Goal: Check status: Check status

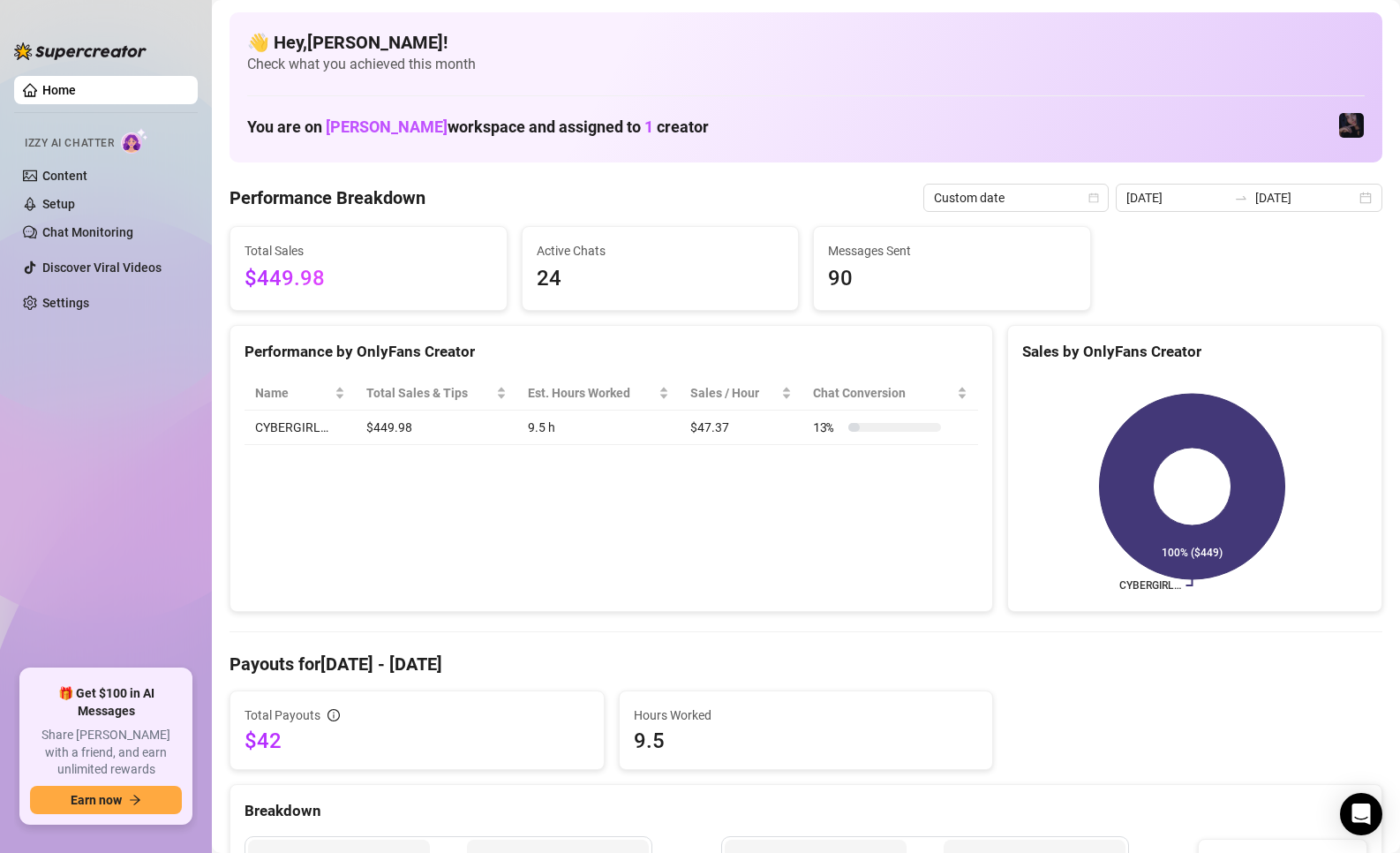
click at [130, 426] on ul "Home Izzy AI Chatter Content Setup Chat Monitoring Discover Viral Videos Settin…" at bounding box center [106, 365] width 184 height 593
click at [1220, 188] on span "Last 7 days" at bounding box center [1290, 198] width 164 height 27
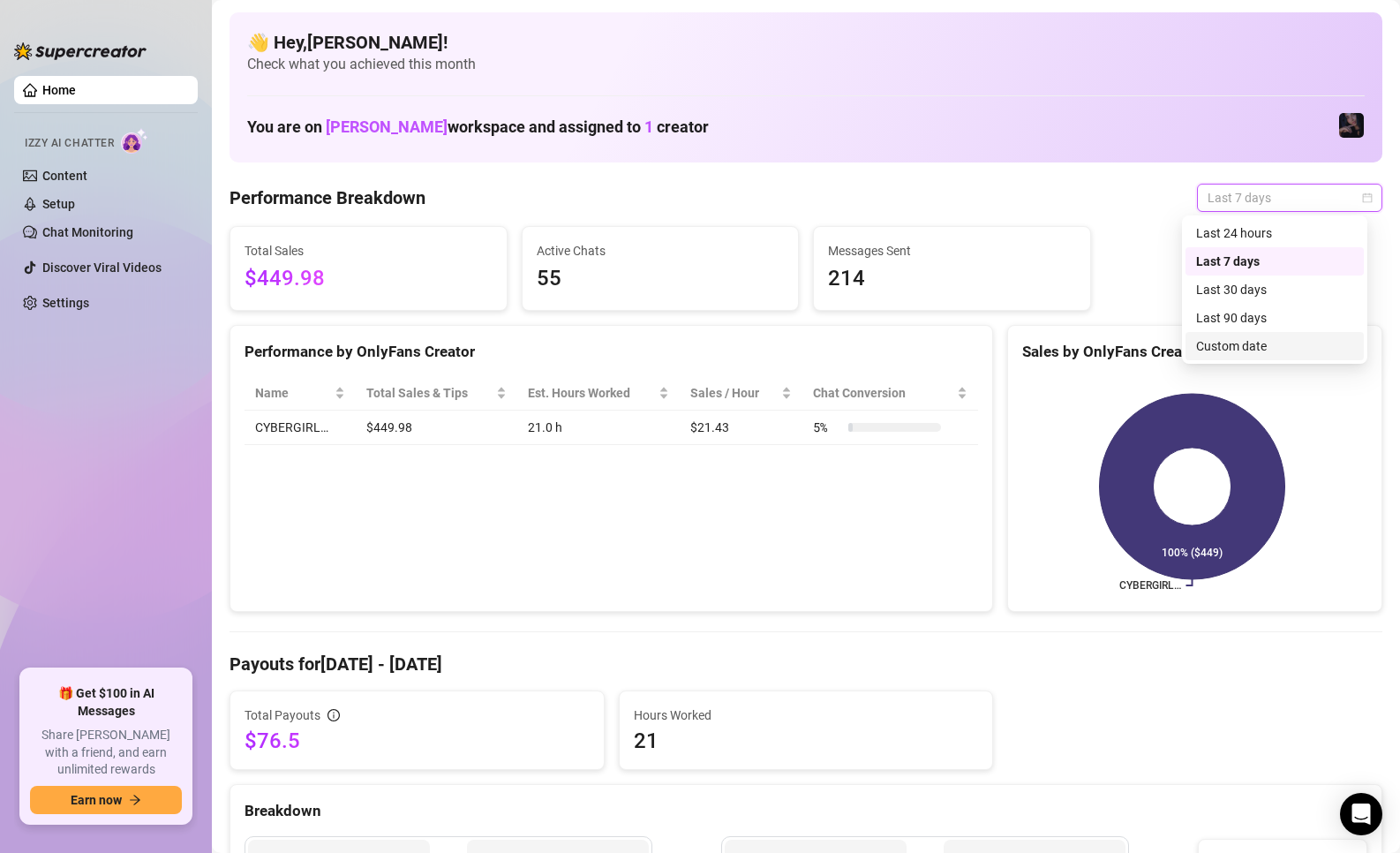
click at [1248, 348] on div "Custom date" at bounding box center [1275, 346] width 157 height 19
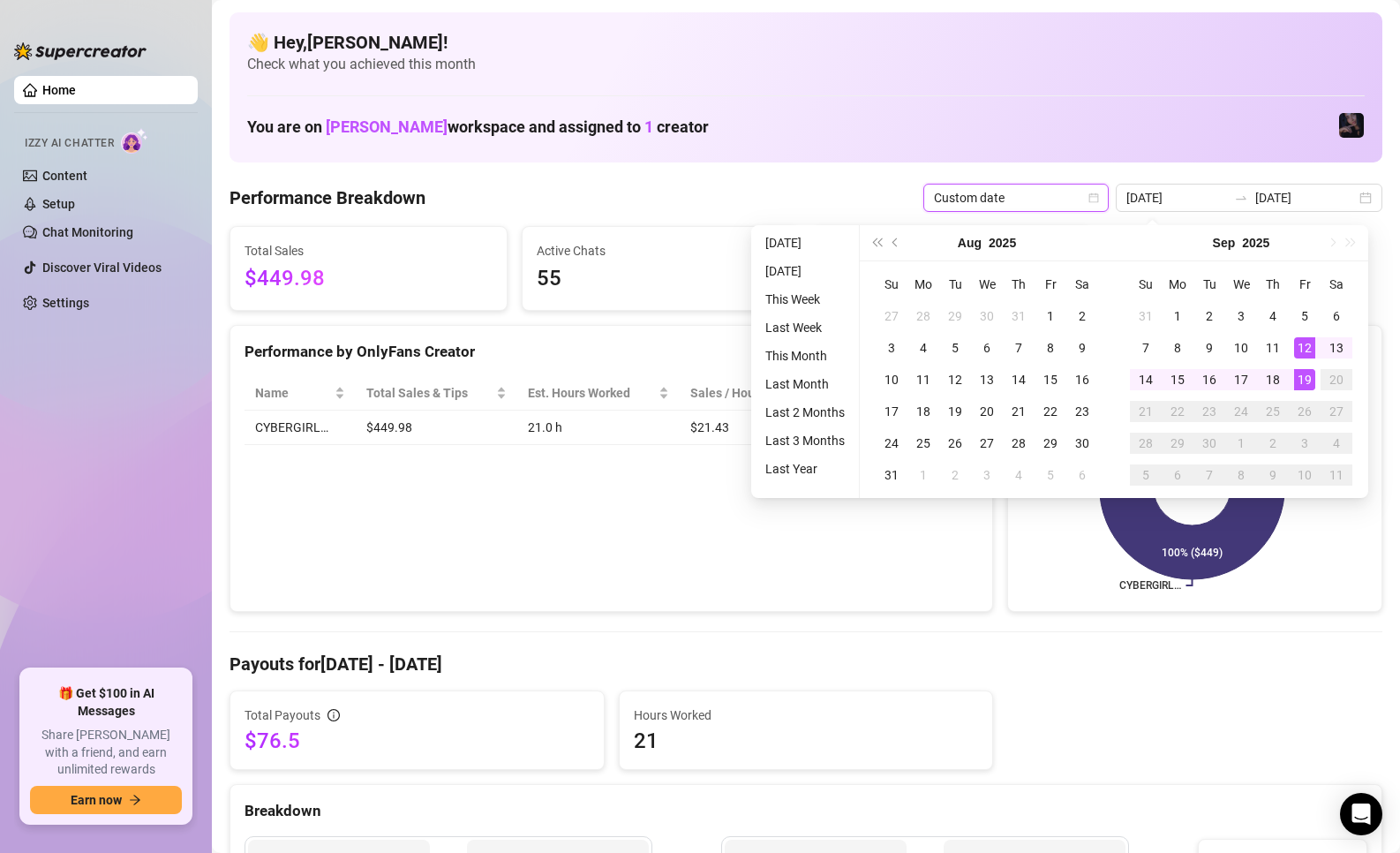
type input "[DATE]"
click at [1302, 384] on div "19" at bounding box center [1304, 380] width 21 height 21
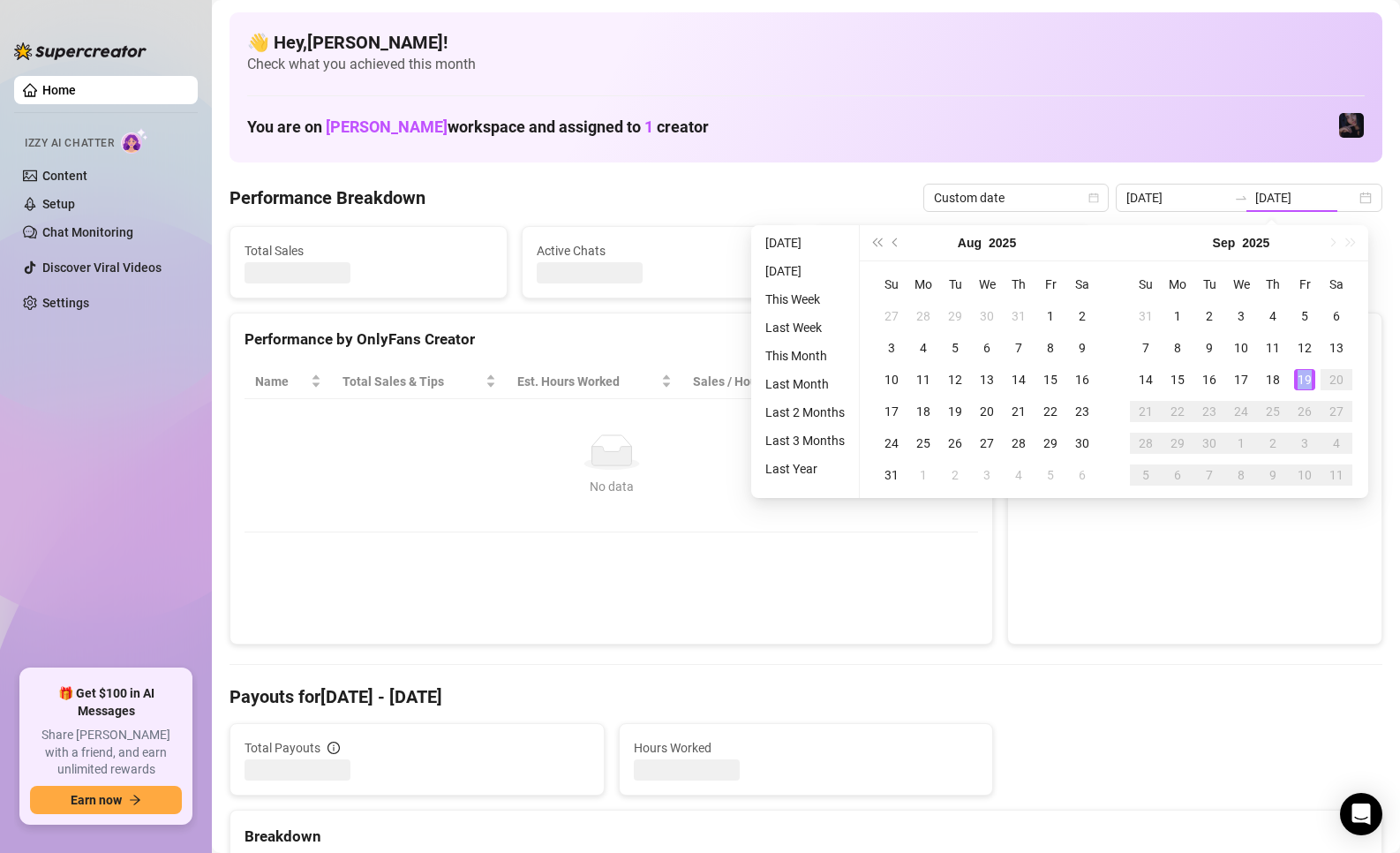
type input "[DATE]"
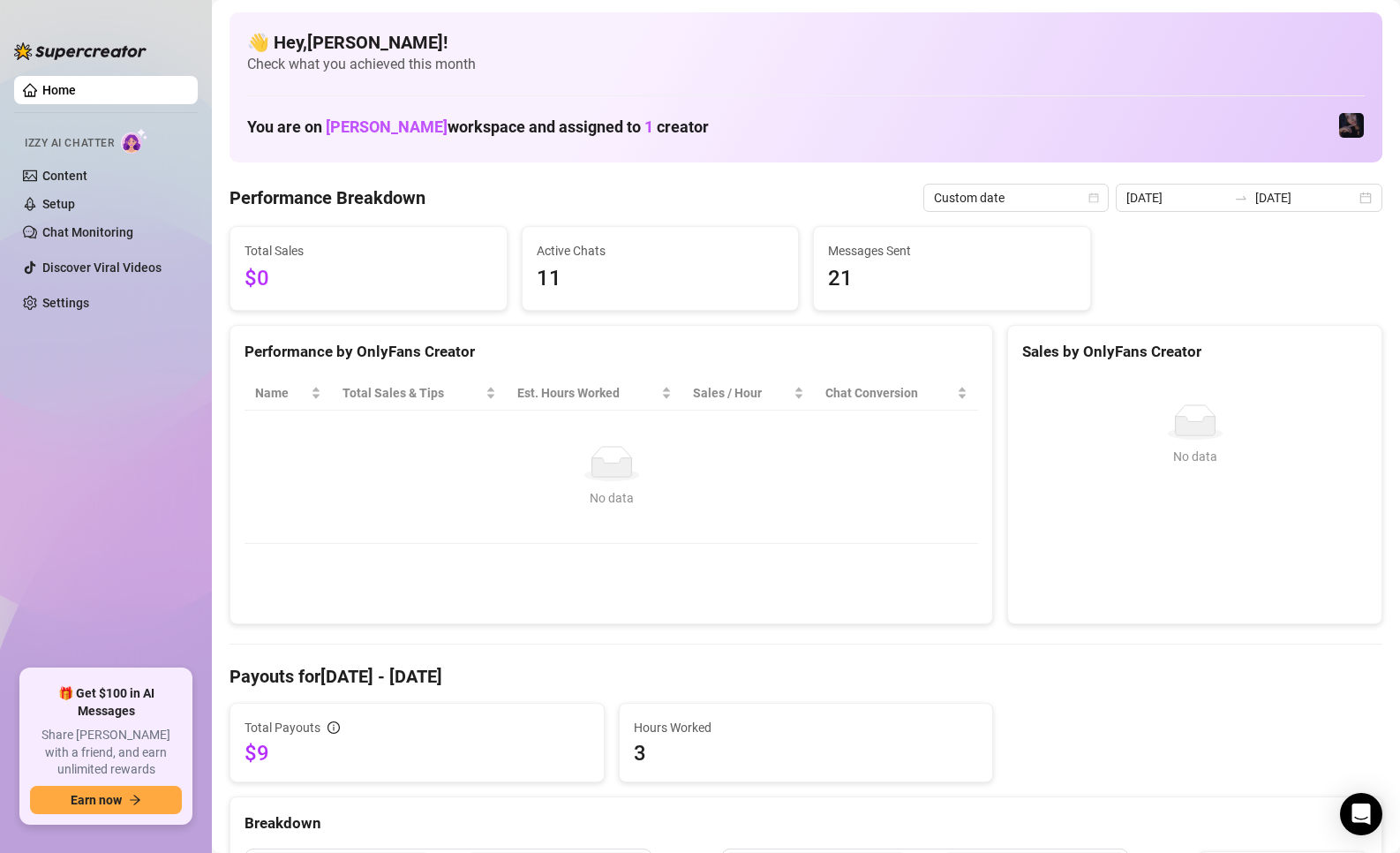
scroll to position [88, 0]
